Goal: Complete application form

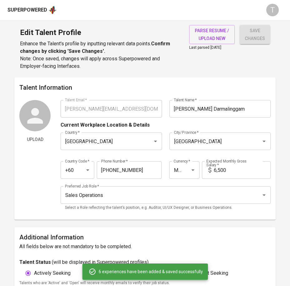
scroll to position [384, 0]
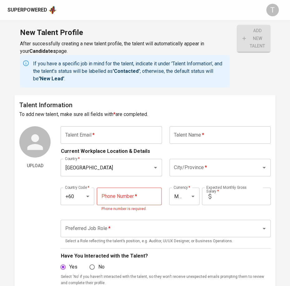
click at [212, 233] on input "Preferred Job Role   *" at bounding box center [156, 228] width 187 height 12
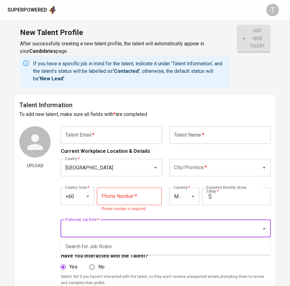
click at [120, 135] on input "text" at bounding box center [111, 134] width 101 height 17
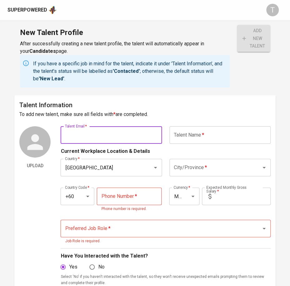
paste input "mailto:[EMAIL_ADDRESS][DOMAIN_NAME]"
click at [79, 134] on input "mailto:[EMAIL_ADDRESS][DOMAIN_NAME]" at bounding box center [111, 134] width 101 height 17
type input "[EMAIL_ADDRESS][DOMAIN_NAME]"
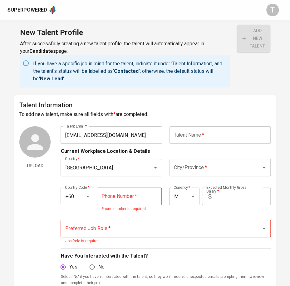
click at [160, 221] on div "Preferred Job Role *" at bounding box center [166, 227] width 210 height 17
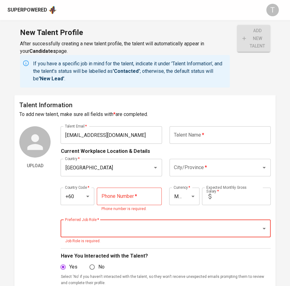
click at [202, 135] on input "text" at bounding box center [220, 134] width 101 height 17
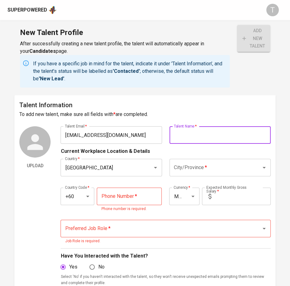
paste input "[PERSON_NAME] ([PERSON_NAME])"
type input "[PERSON_NAME] ([PERSON_NAME])"
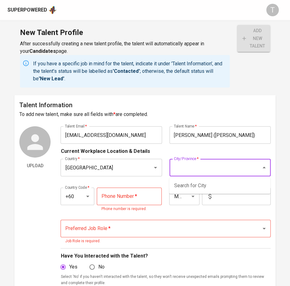
click at [205, 169] on input "City/Province   *" at bounding box center [211, 167] width 78 height 12
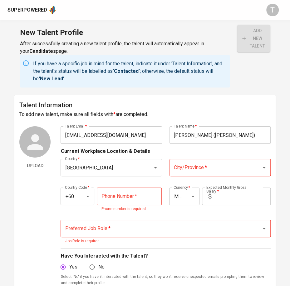
click at [208, 216] on div "Preferred Job Role   * Preferred Job Role * Job Role is required." at bounding box center [166, 232] width 210 height 32
click at [204, 174] on div "City/Province *" at bounding box center [220, 167] width 101 height 17
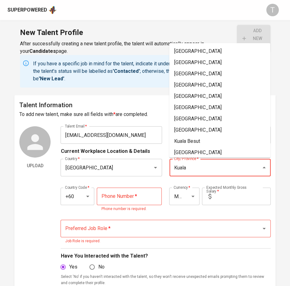
type input "Kuala"
